Goal: Task Accomplishment & Management: Manage account settings

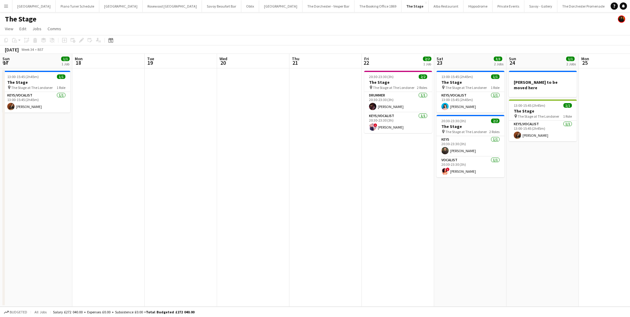
scroll to position [0, 156]
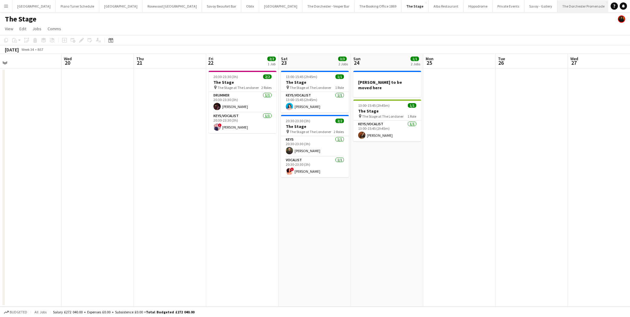
click at [557, 7] on button "The Dorchester Promenade Close" at bounding box center [583, 6] width 52 height 12
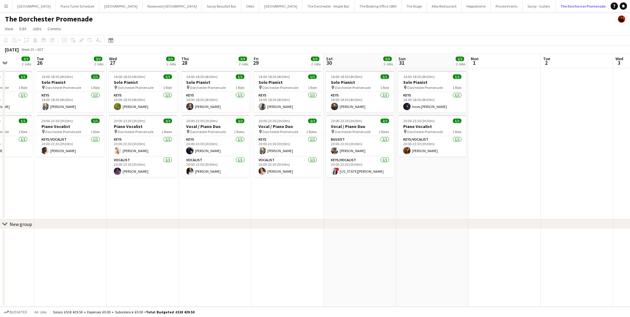
scroll to position [0, 256]
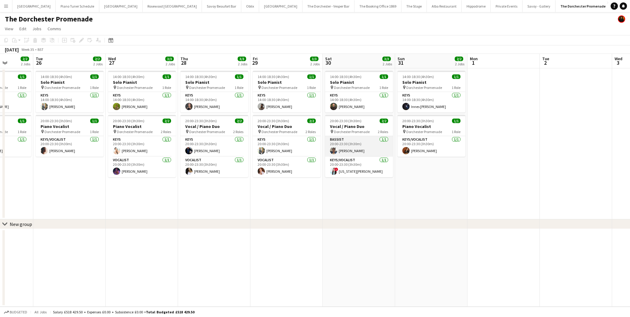
click at [371, 141] on app-card-role "Bassist [DATE] 20:00-23:30 (3h30m) [PERSON_NAME]" at bounding box center [359, 146] width 68 height 21
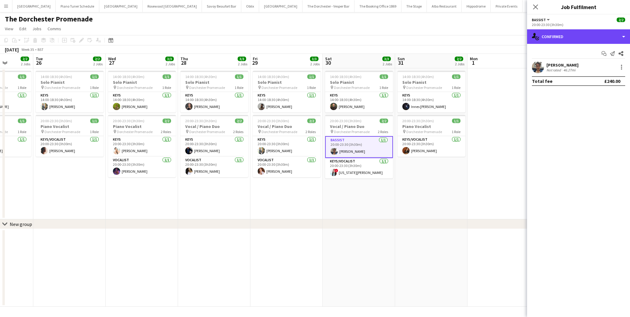
drag, startPoint x: 623, startPoint y: 34, endPoint x: 629, endPoint y: 47, distance: 14.2
click at [624, 34] on div "single-neutral-actions-check-2 Confirmed" at bounding box center [578, 36] width 103 height 15
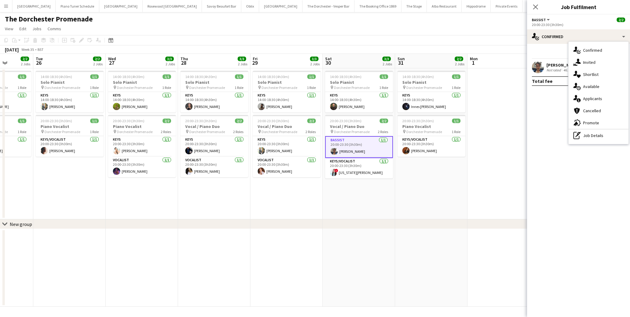
drag, startPoint x: 542, startPoint y: 101, endPoint x: 549, endPoint y: 99, distance: 7.3
click at [542, 101] on mat-expansion-panel "check Confirmed Start chat Send notification Share [PERSON_NAME] Not rated 46.2…" at bounding box center [578, 180] width 103 height 273
click at [624, 67] on div at bounding box center [621, 67] width 7 height 7
click at [591, 138] on span "Remove" at bounding box center [592, 136] width 18 height 5
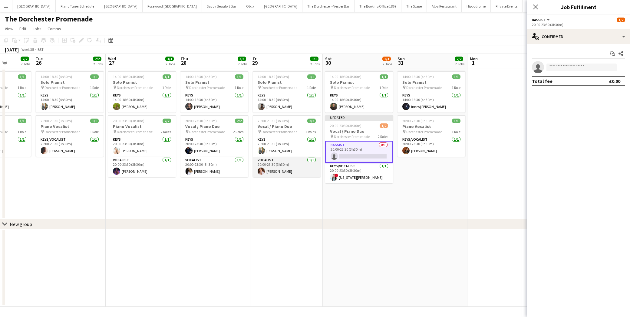
click at [282, 163] on app-card-role "Vocalist [DATE] 20:00-23:30 (3h30m) [PERSON_NAME]" at bounding box center [287, 167] width 68 height 21
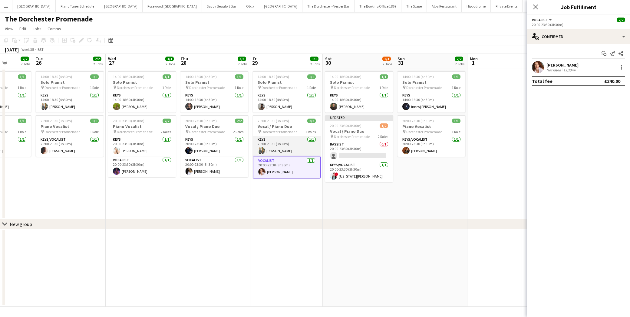
click at [278, 151] on app-card-role "Keys [DATE] 20:00-23:30 (3h30m) [PERSON_NAME]" at bounding box center [287, 146] width 68 height 21
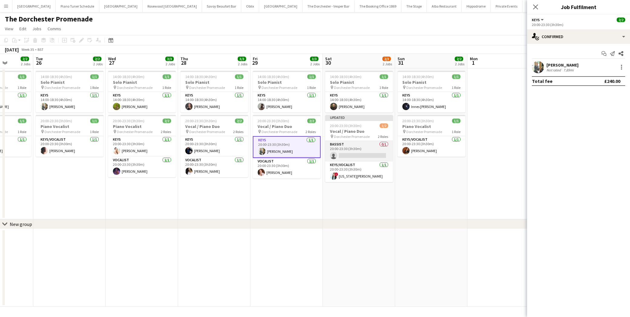
click at [338, 150] on app-card-role "Bassist 0/1 20:00-23:30 (3h30m) single-neutral-actions" at bounding box center [359, 151] width 68 height 21
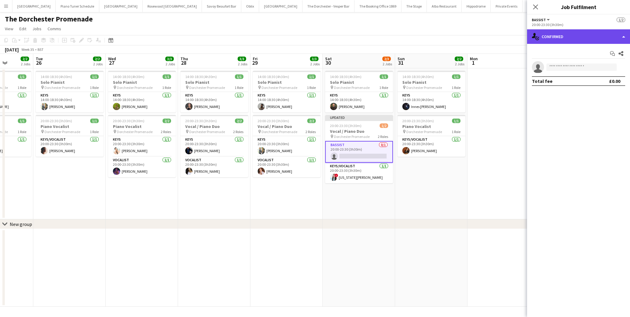
click at [621, 35] on div "single-neutral-actions-check-2 Confirmed" at bounding box center [578, 36] width 103 height 15
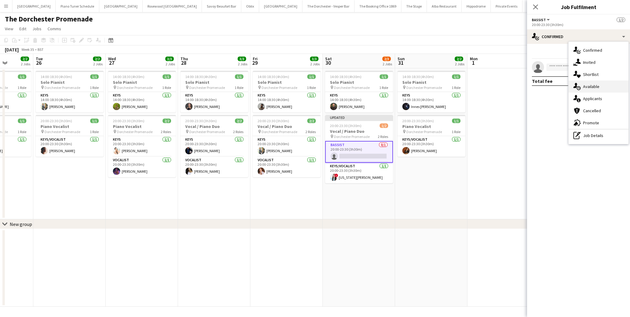
click at [602, 88] on div "single-neutral-actions-upload Available" at bounding box center [598, 87] width 60 height 12
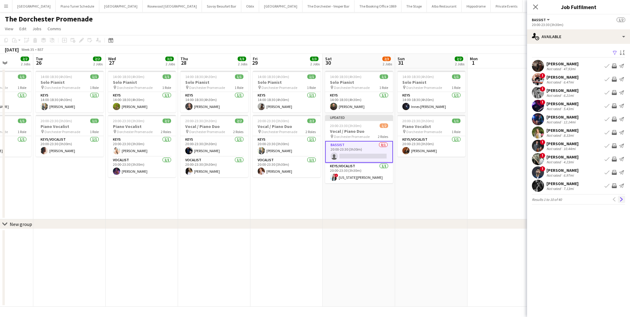
click at [621, 200] on app-icon "Next" at bounding box center [621, 199] width 4 height 4
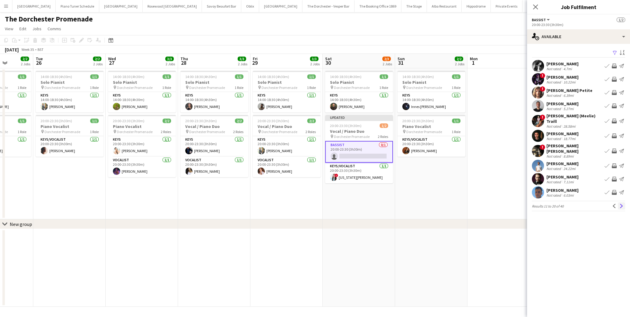
click at [621, 204] on app-icon "Next" at bounding box center [621, 206] width 4 height 4
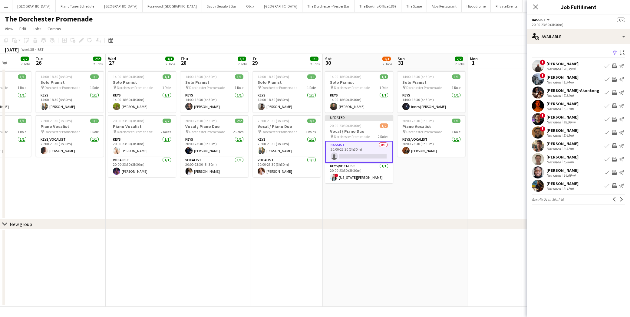
click at [621, 199] on app-icon "Next" at bounding box center [621, 199] width 4 height 4
click at [616, 200] on button "Previous" at bounding box center [614, 199] width 7 height 7
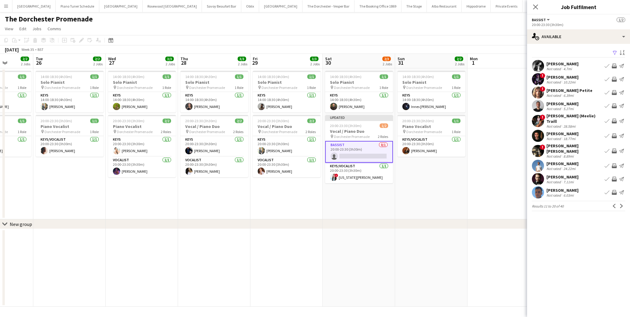
click at [616, 202] on button "Previous" at bounding box center [614, 205] width 7 height 7
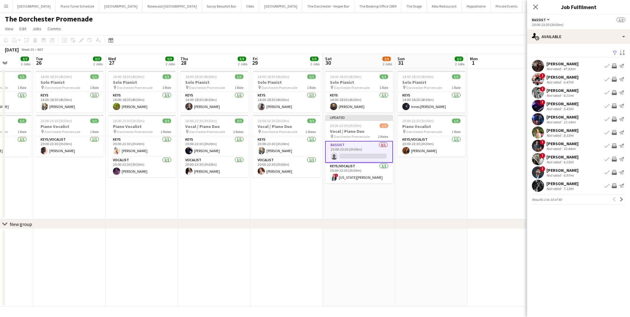
click at [566, 92] on div "[PERSON_NAME]" at bounding box center [562, 90] width 32 height 5
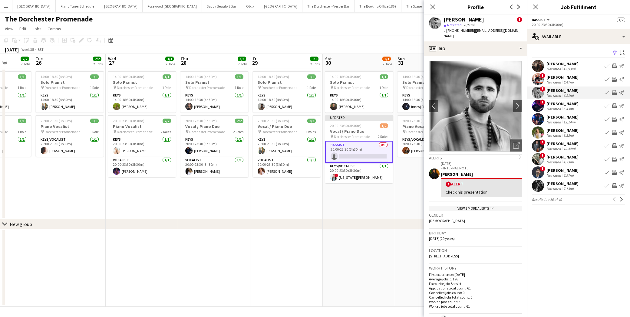
click at [607, 94] on app-icon "Book crew" at bounding box center [606, 92] width 5 height 5
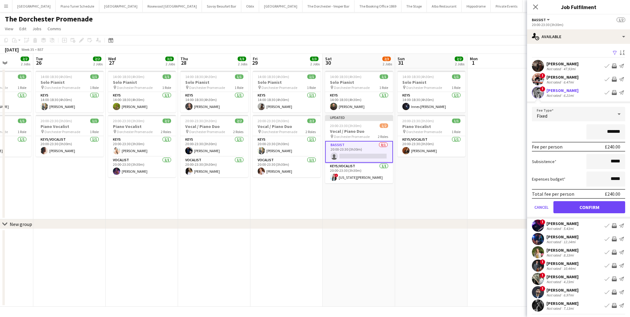
click at [569, 130] on div "*******" at bounding box center [578, 131] width 93 height 15
click at [593, 207] on button "Confirm" at bounding box center [589, 207] width 72 height 12
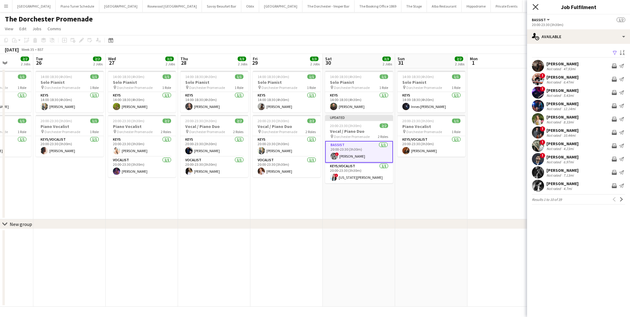
click at [534, 7] on icon "Close pop-in" at bounding box center [535, 7] width 6 height 6
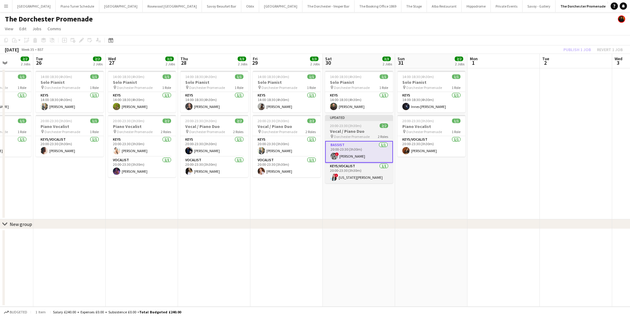
click at [341, 118] on div "Updated" at bounding box center [359, 117] width 68 height 5
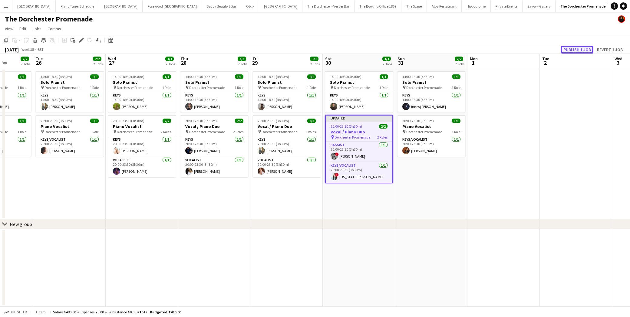
click at [579, 46] on button "Publish 1 job" at bounding box center [577, 50] width 32 height 8
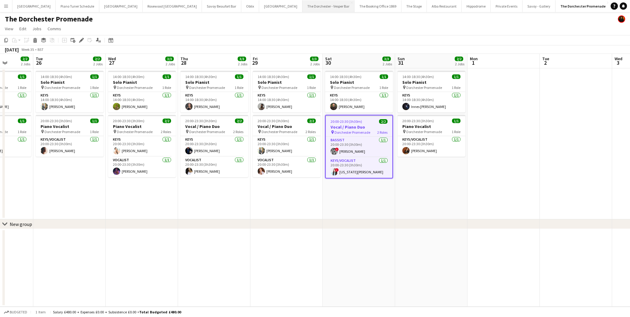
click at [302, 8] on button "The Dorchester - Vesper Bar Close" at bounding box center [328, 6] width 52 height 12
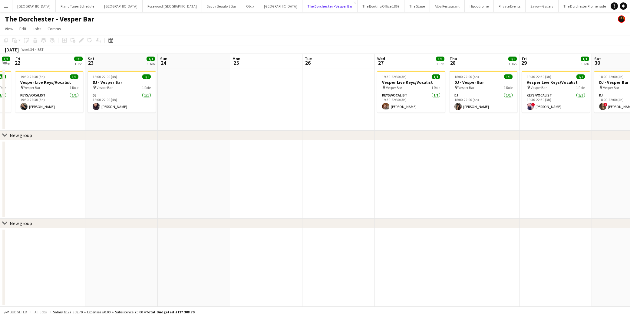
scroll to position [0, 204]
click at [202, 6] on button "Savoy Beaufort Bar Close" at bounding box center [221, 6] width 39 height 12
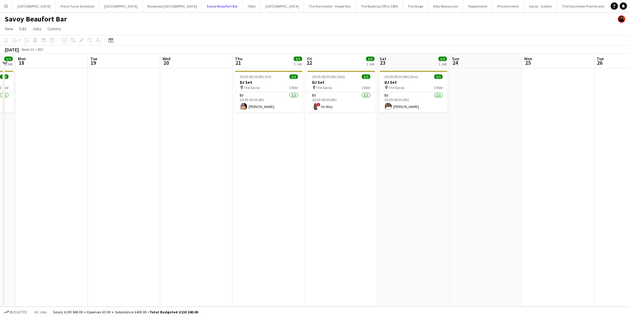
scroll to position [0, 129]
click at [304, 6] on button "The Dorchester - Vesper Bar Close" at bounding box center [330, 6] width 52 height 12
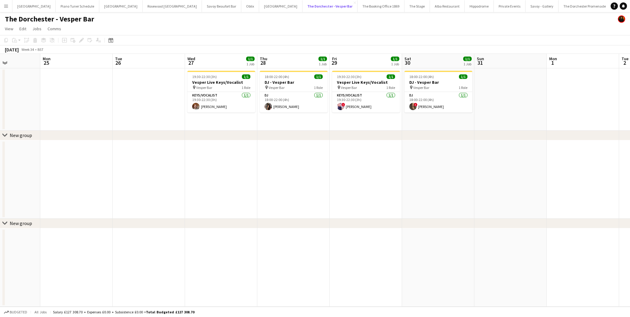
scroll to position [0, 253]
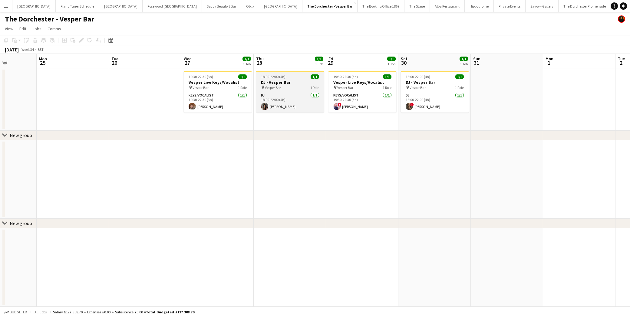
click at [290, 84] on h3 "DJ - Vesper Bar" at bounding box center [290, 82] width 68 height 5
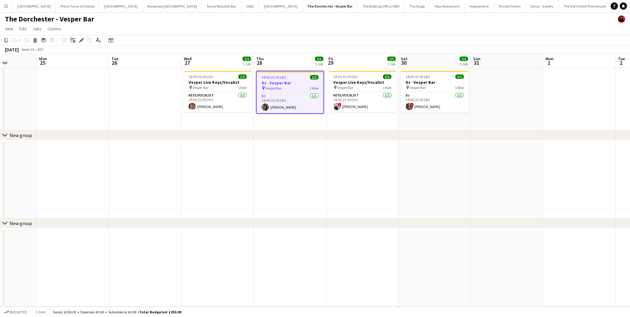
drag, startPoint x: 83, startPoint y: 39, endPoint x: 75, endPoint y: 42, distance: 8.2
click at [83, 39] on icon at bounding box center [81, 40] width 3 height 3
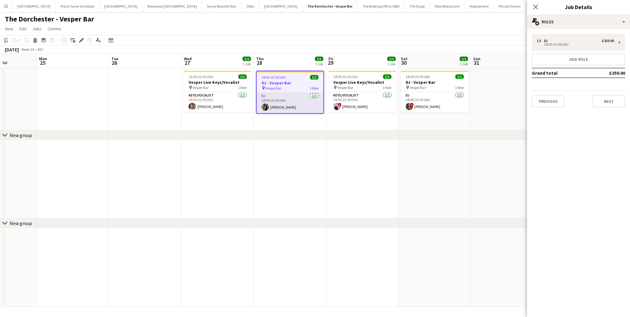
click at [283, 96] on app-card-role "DJ [DATE] 18:00-22:00 (4h) [PERSON_NAME]" at bounding box center [290, 103] width 67 height 21
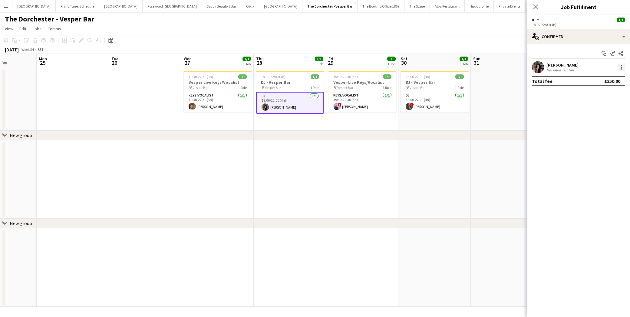
click at [619, 66] on div at bounding box center [621, 67] width 7 height 7
click at [604, 133] on button "Remove" at bounding box center [601, 136] width 47 height 15
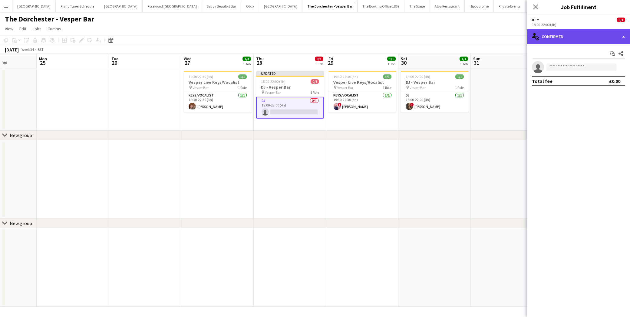
click at [619, 32] on div "single-neutral-actions-check-2 Confirmed" at bounding box center [578, 36] width 103 height 15
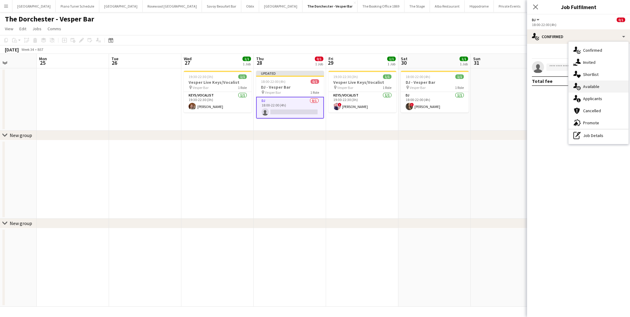
click at [610, 88] on div "single-neutral-actions-upload Available" at bounding box center [598, 87] width 60 height 12
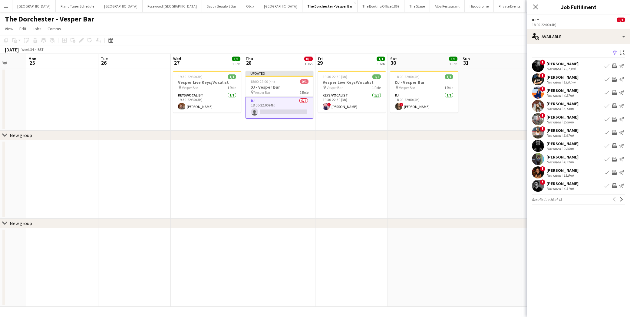
scroll to position [0, 196]
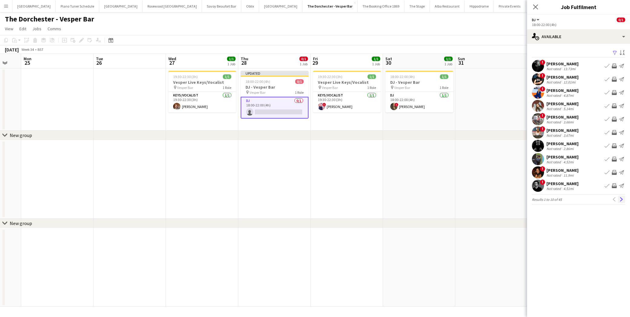
click at [620, 202] on button "Next" at bounding box center [621, 199] width 7 height 7
click at [621, 201] on app-icon "Next" at bounding box center [621, 199] width 4 height 4
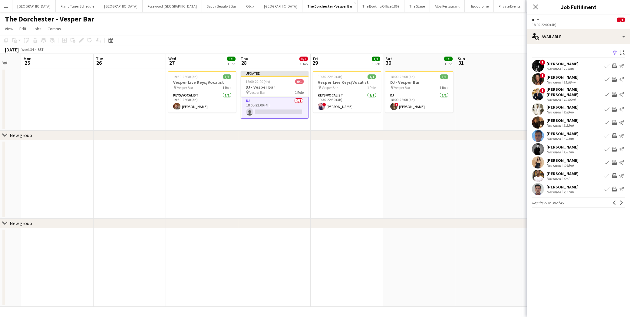
click at [621, 201] on app-icon "Next" at bounding box center [621, 203] width 4 height 4
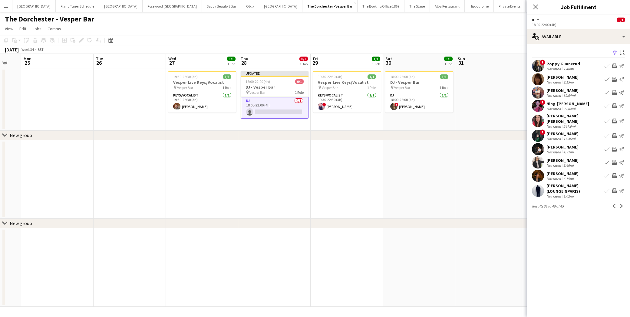
click at [621, 204] on app-icon "Next" at bounding box center [621, 206] width 4 height 4
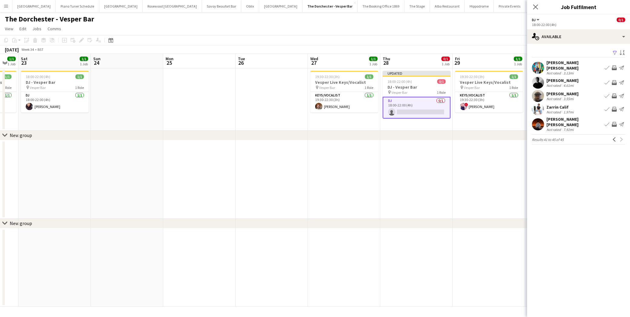
scroll to position [0, 201]
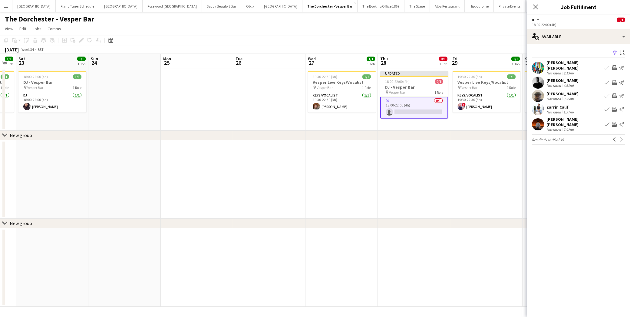
click at [609, 107] on app-icon "Book crew" at bounding box center [606, 109] width 5 height 5
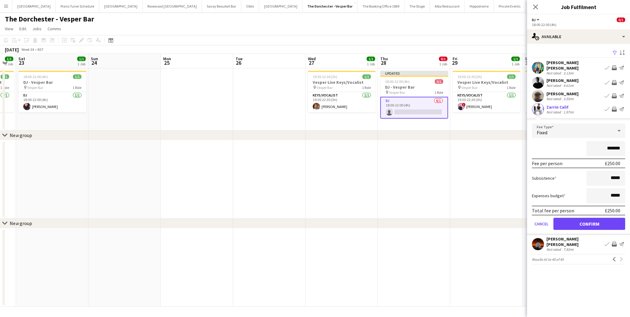
click at [584, 107] on div "Zarrin Calif Not rated 1.97mi Book crew Invite crew Send notification" at bounding box center [578, 109] width 103 height 12
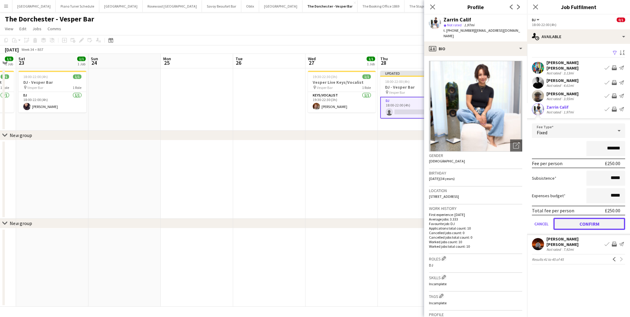
click at [596, 220] on button "Confirm" at bounding box center [589, 224] width 72 height 12
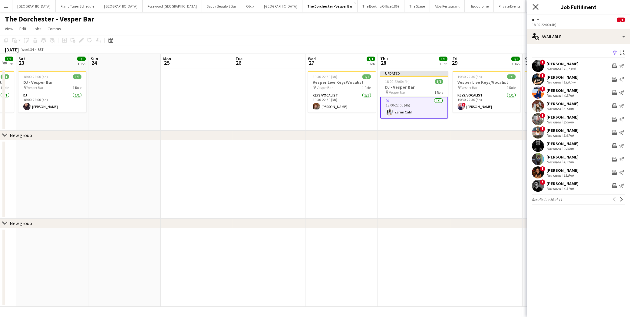
click at [538, 6] on icon "Close pop-in" at bounding box center [535, 7] width 6 height 6
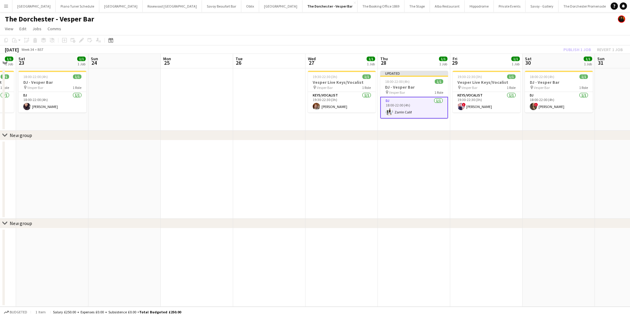
click at [578, 50] on div "Publish 1 job Revert 1 job" at bounding box center [593, 50] width 74 height 8
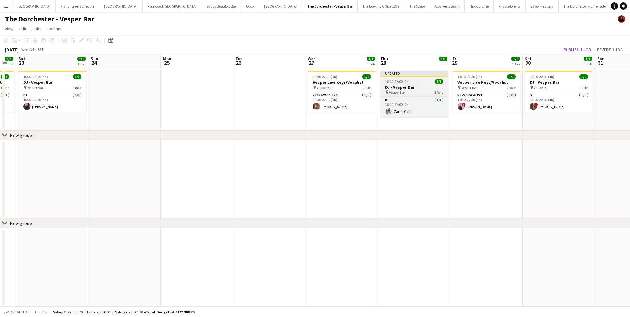
click at [413, 72] on div "Updated" at bounding box center [414, 73] width 68 height 5
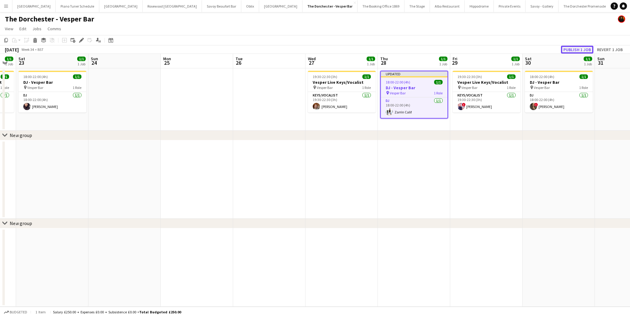
click at [584, 50] on button "Publish 1 job" at bounding box center [577, 50] width 32 height 8
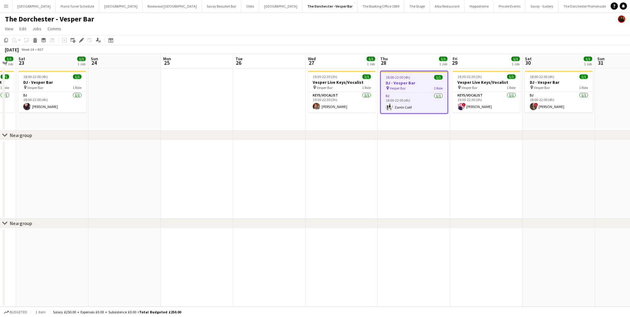
click at [8, 6] on app-icon "Menu" at bounding box center [6, 6] width 5 height 5
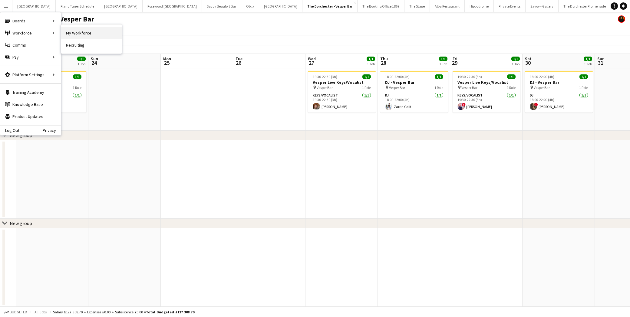
click at [83, 33] on link "My Workforce" at bounding box center [91, 33] width 61 height 12
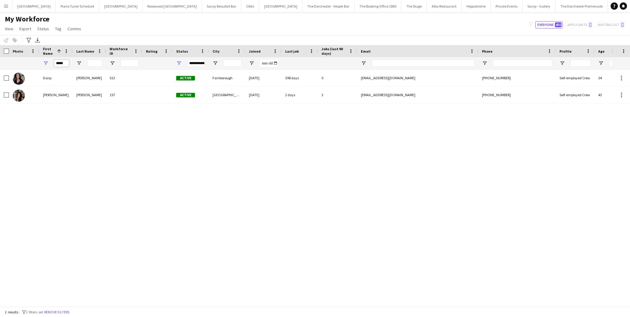
drag, startPoint x: 67, startPoint y: 62, endPoint x: 47, endPoint y: 62, distance: 20.6
click at [47, 62] on div "*****" at bounding box center [55, 63] width 33 height 12
type input "***"
